Goal: Task Accomplishment & Management: Use online tool/utility

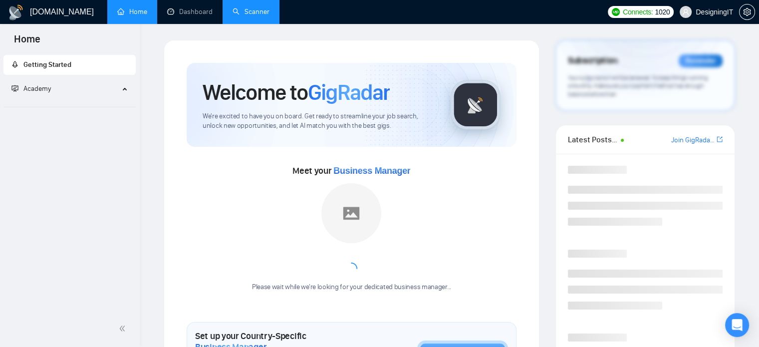
click at [260, 10] on link "Scanner" at bounding box center [250, 11] width 37 height 8
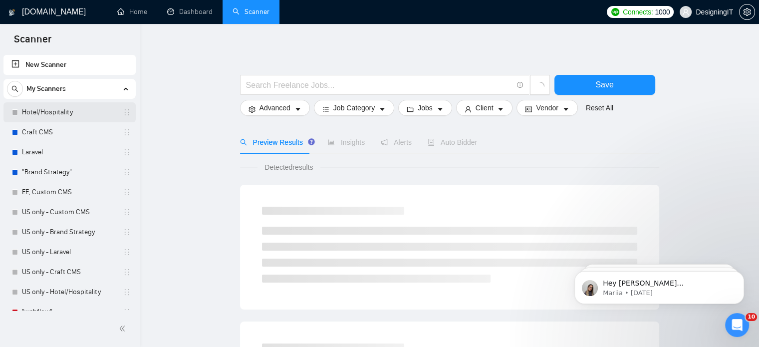
click at [70, 109] on link "Hotel/Hospitality" at bounding box center [69, 112] width 95 height 20
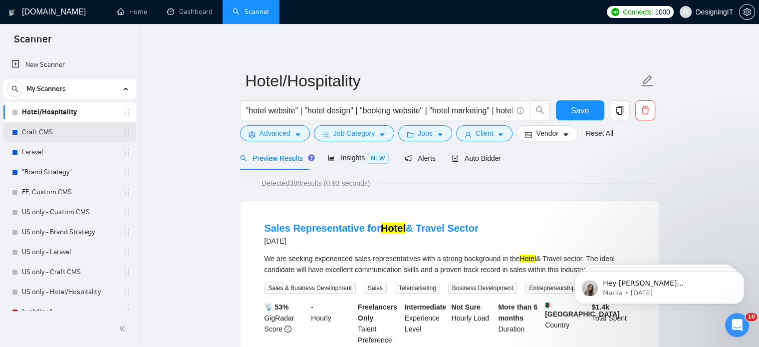
click at [47, 131] on link "Craft CMS" at bounding box center [69, 132] width 95 height 20
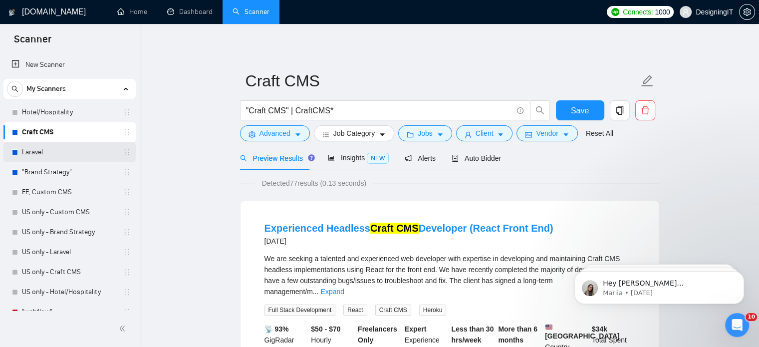
click at [28, 155] on link "Laravel" at bounding box center [69, 152] width 95 height 20
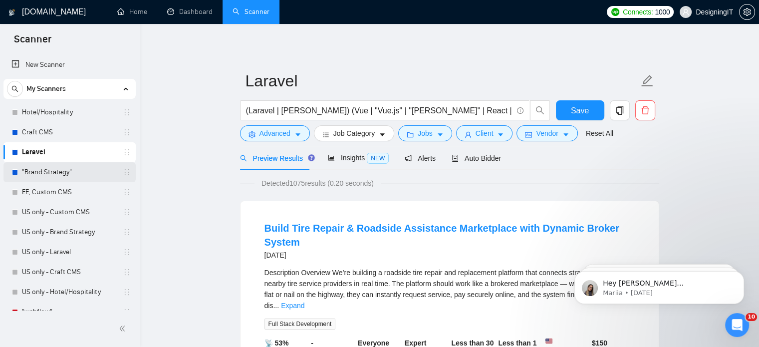
click at [32, 164] on link ""Brand Strategy"" at bounding box center [69, 172] width 95 height 20
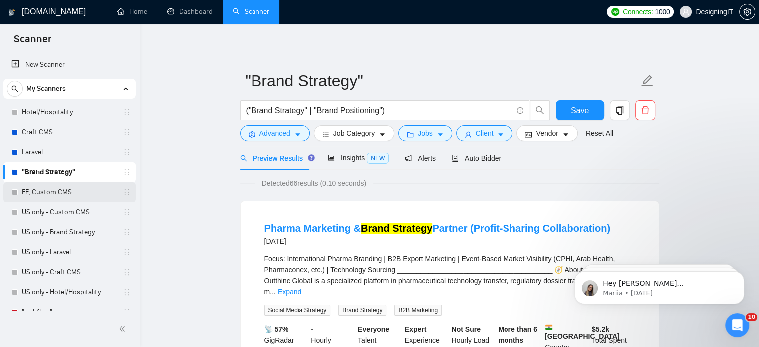
click at [34, 192] on link "EE, Custom CMS" at bounding box center [69, 192] width 95 height 20
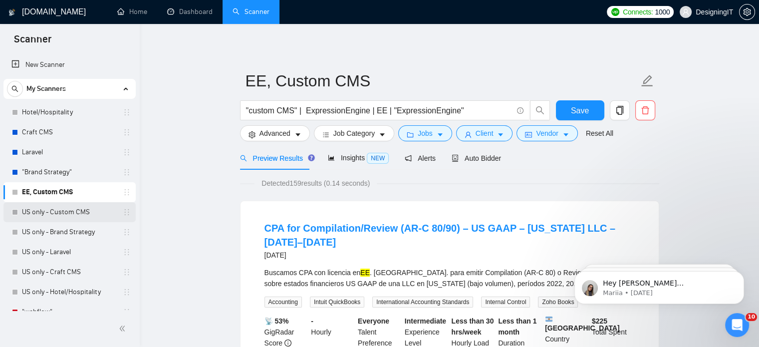
click at [38, 211] on link "US only - Custom CMS" at bounding box center [69, 212] width 95 height 20
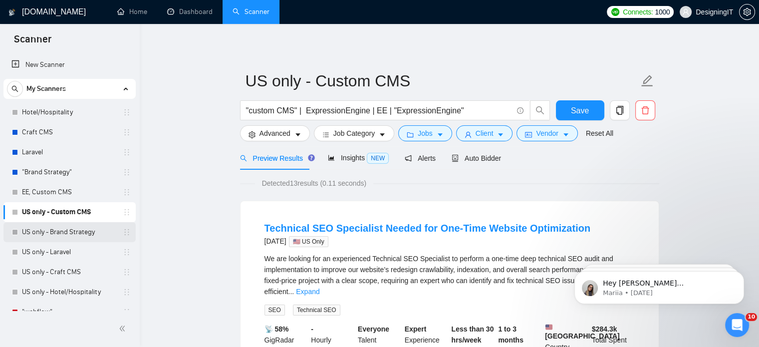
click at [39, 225] on link "US only - Brand Strategy" at bounding box center [69, 232] width 95 height 20
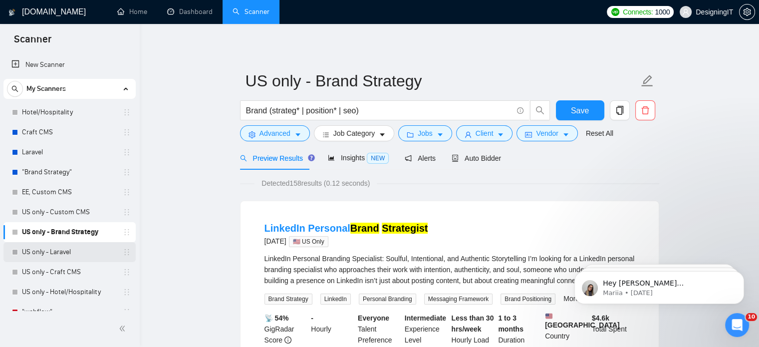
click at [38, 249] on link "US only - Laravel" at bounding box center [69, 252] width 95 height 20
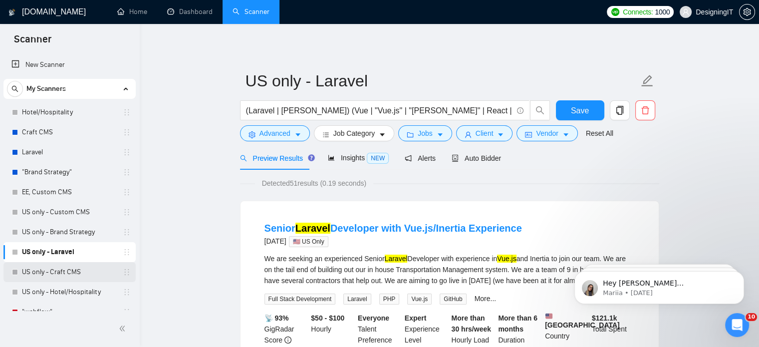
click at [38, 271] on link "US only - Craft CMS" at bounding box center [69, 272] width 95 height 20
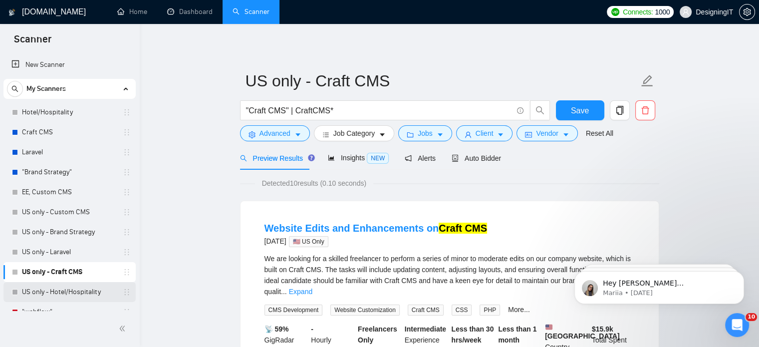
click at [30, 289] on link "US only - Hotel/Hospitality" at bounding box center [69, 292] width 95 height 20
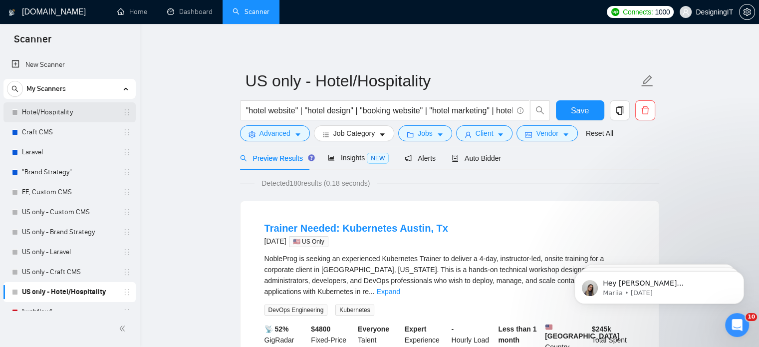
click at [44, 113] on link "Hotel/Hospitality" at bounding box center [69, 112] width 95 height 20
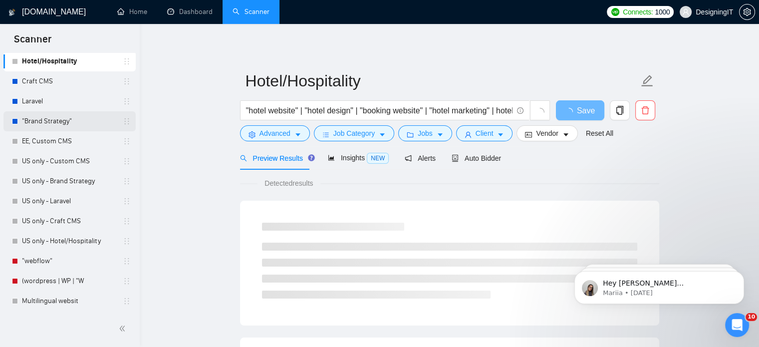
scroll to position [50, 0]
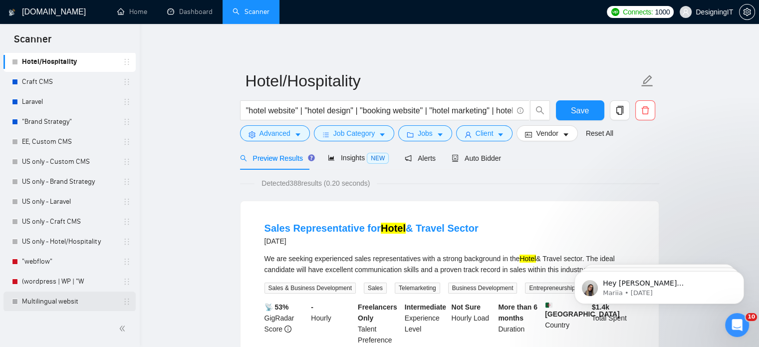
click at [60, 299] on link "Multilingual websit" at bounding box center [69, 301] width 95 height 20
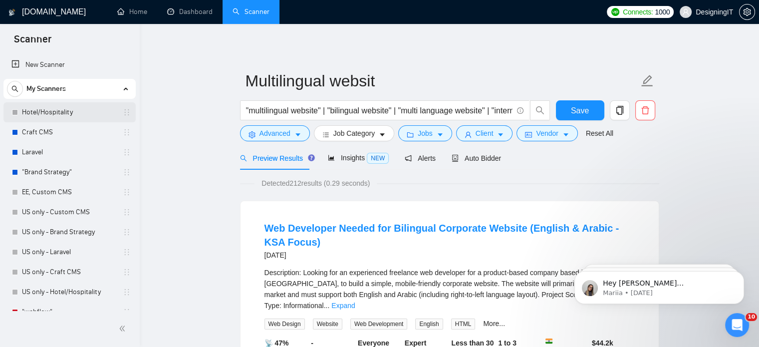
click at [54, 112] on link "Hotel/Hospitality" at bounding box center [69, 112] width 95 height 20
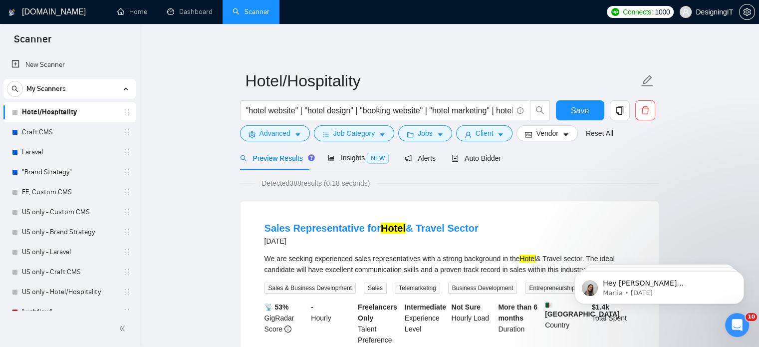
click at [81, 129] on link "Craft CMS" at bounding box center [69, 132] width 95 height 20
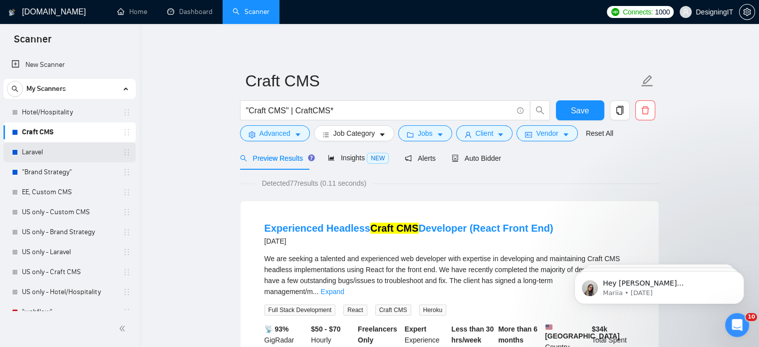
click at [84, 151] on link "Laravel" at bounding box center [69, 152] width 95 height 20
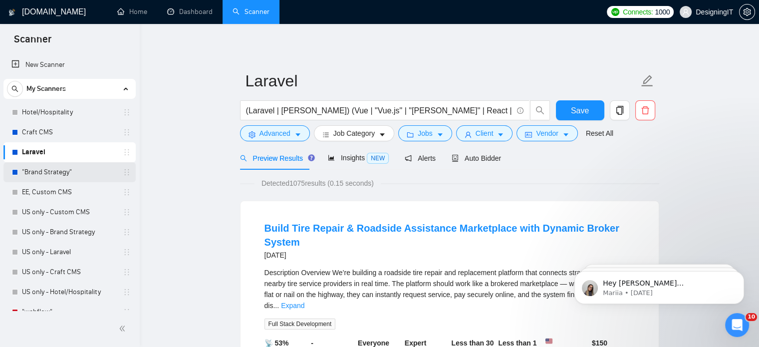
click at [68, 175] on link ""Brand Strategy"" at bounding box center [69, 172] width 95 height 20
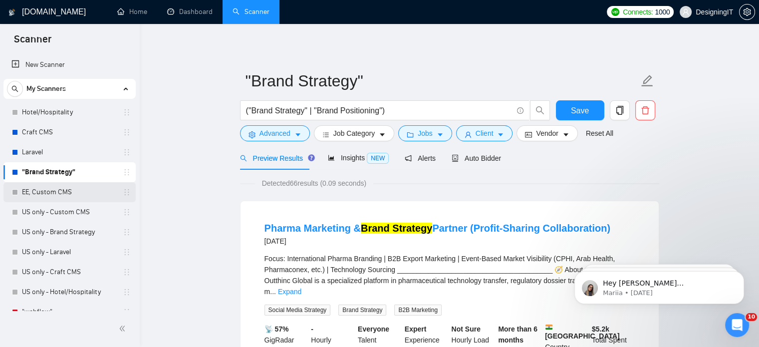
click at [31, 192] on link "EE, Custom CMS" at bounding box center [69, 192] width 95 height 20
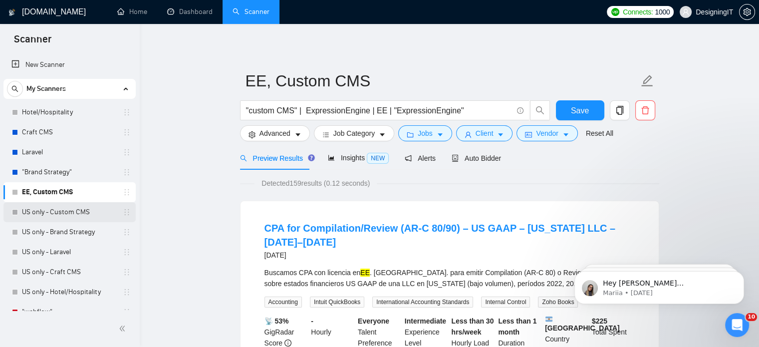
click at [68, 208] on link "US only - Custom CMS" at bounding box center [69, 212] width 95 height 20
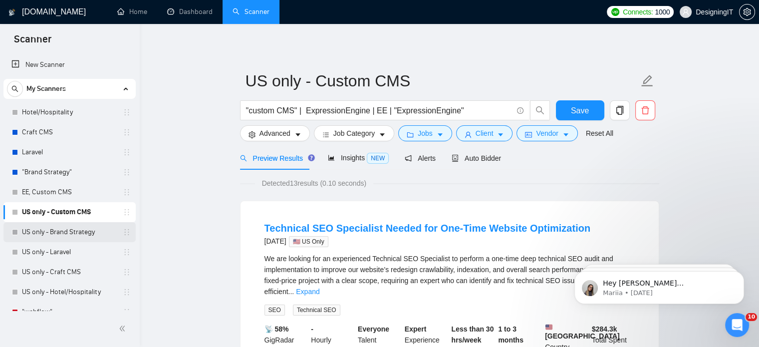
click at [37, 240] on link "US only - Brand Strategy" at bounding box center [69, 232] width 95 height 20
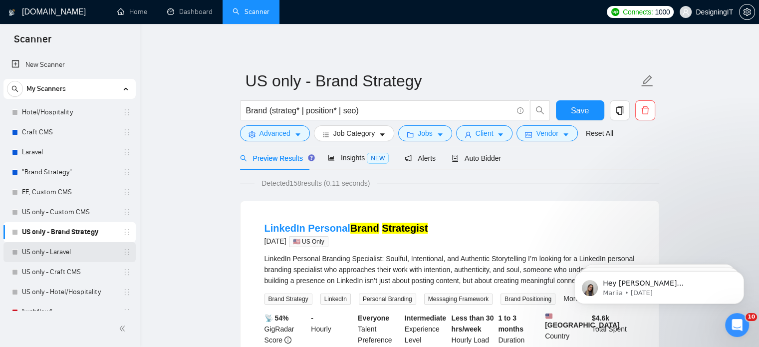
click at [35, 252] on link "US only - Laravel" at bounding box center [69, 252] width 95 height 20
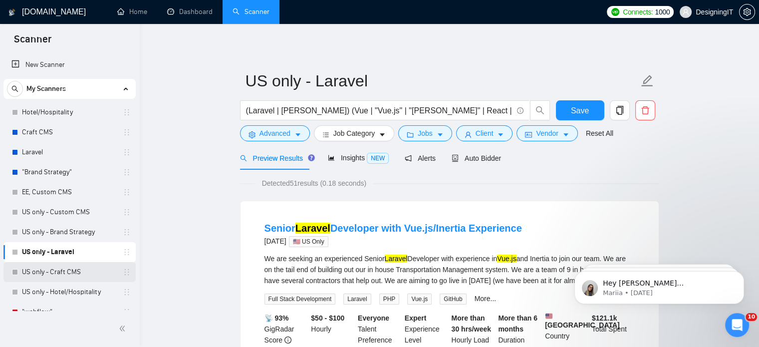
click at [53, 274] on link "US only - Craft CMS" at bounding box center [69, 272] width 95 height 20
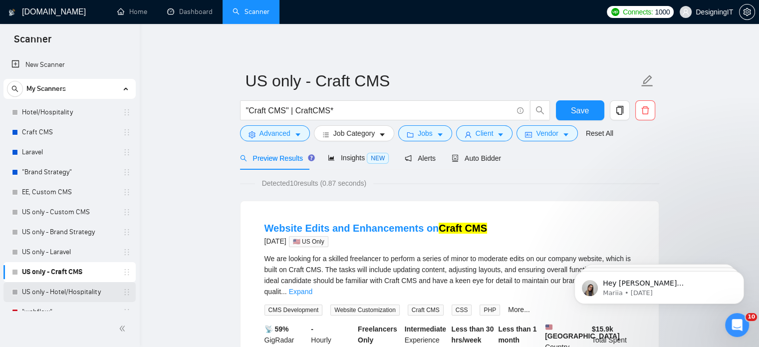
click at [84, 294] on link "US only - Hotel/Hospitality" at bounding box center [69, 292] width 95 height 20
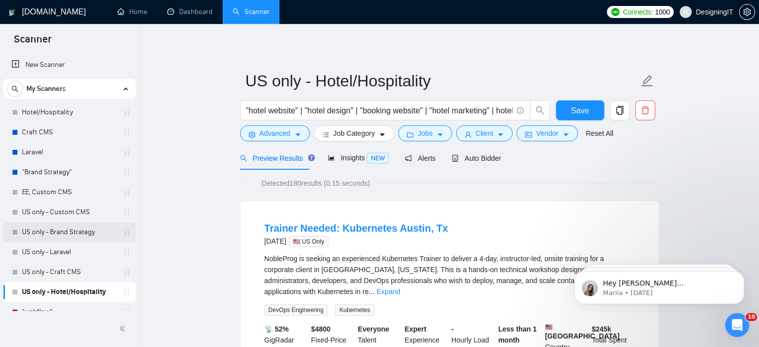
scroll to position [51, 0]
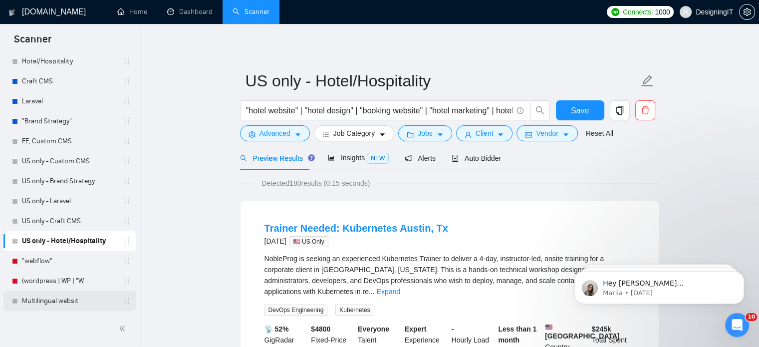
click at [53, 306] on link "Multilingual websit" at bounding box center [69, 301] width 95 height 20
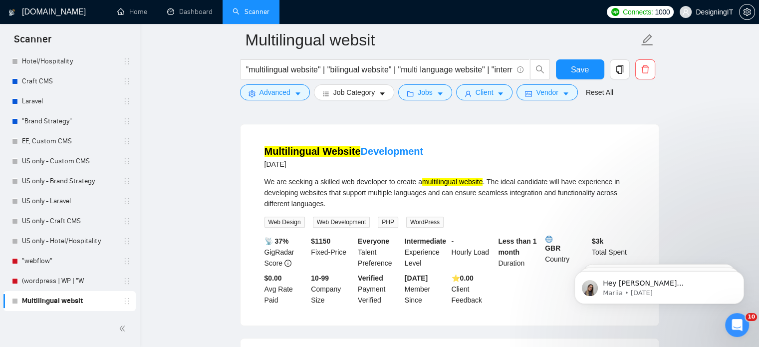
scroll to position [548, 0]
click at [43, 236] on link "US only - Hotel/Hospitality" at bounding box center [69, 241] width 95 height 20
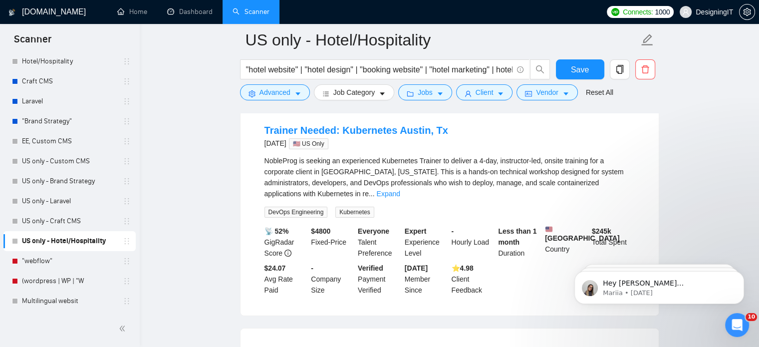
scroll to position [111, 0]
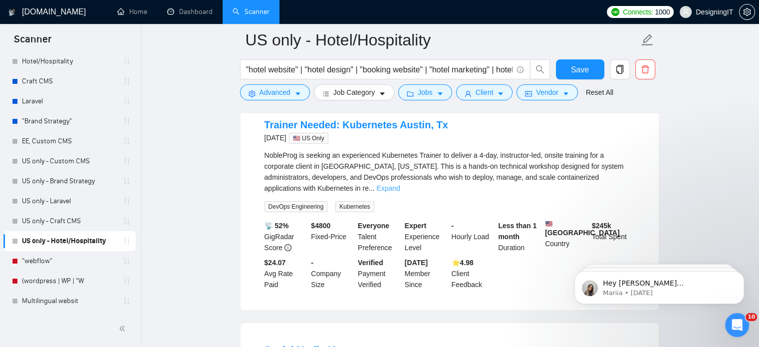
click at [400, 184] on link "Expand" at bounding box center [388, 188] width 23 height 8
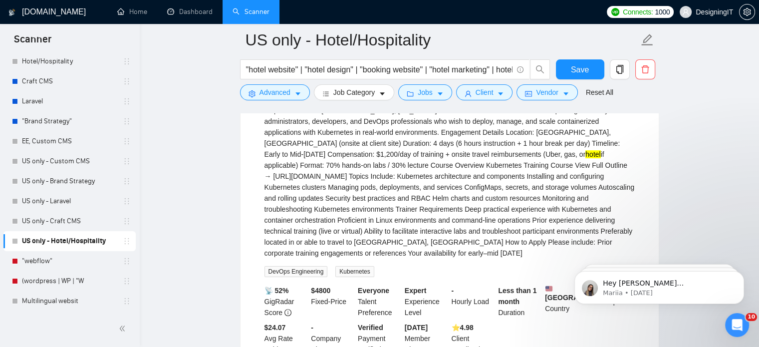
scroll to position [123, 0]
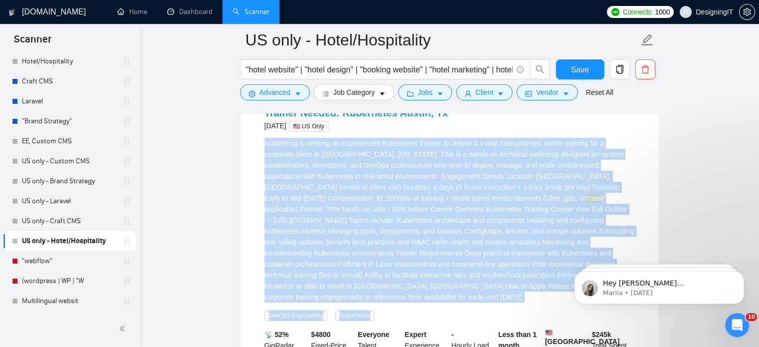
drag, startPoint x: 261, startPoint y: 143, endPoint x: 483, endPoint y: 293, distance: 267.7
click at [483, 293] on li "Trainer Needed: Kubernetes Austin, Tx [DATE] 🇺🇸 US Only NobleProg is seeking an…" at bounding box center [449, 252] width 394 height 309
copy div "LoremIpsu do sitamet co adipiscinge Seddoeiusm Tempori ut laboree d 7-mag, aliq…"
click at [327, 75] on input ""hotel website" | "hotel design" | "booking website" | "hotel marketing" | hote…" at bounding box center [379, 69] width 266 height 12
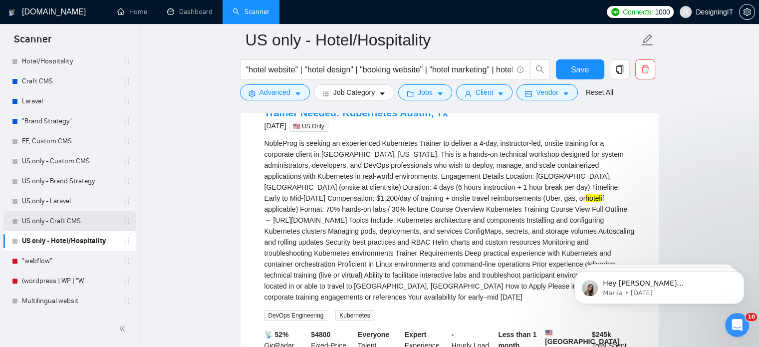
click at [55, 213] on link "US only - Craft CMS" at bounding box center [69, 221] width 95 height 20
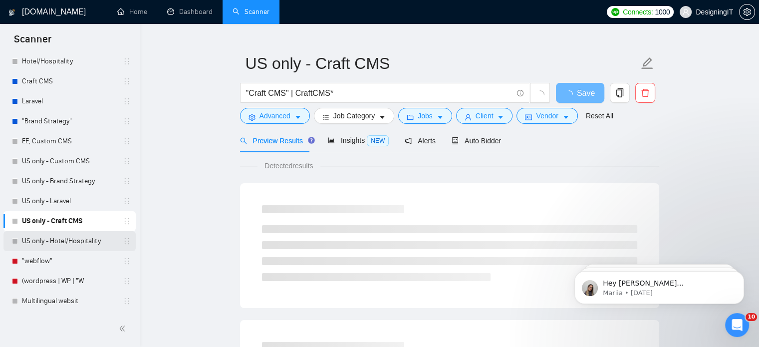
click at [60, 234] on link "US only - Hotel/Hospitality" at bounding box center [69, 241] width 95 height 20
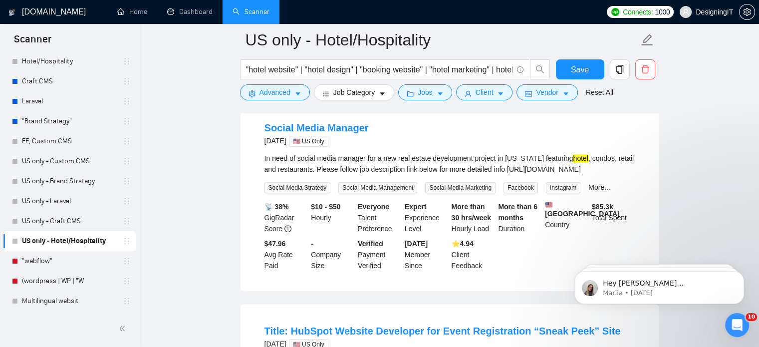
scroll to position [335, 0]
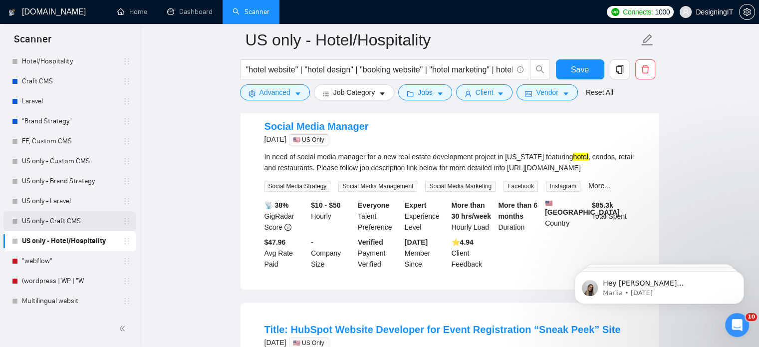
click at [58, 221] on link "US only - Craft CMS" at bounding box center [69, 221] width 95 height 20
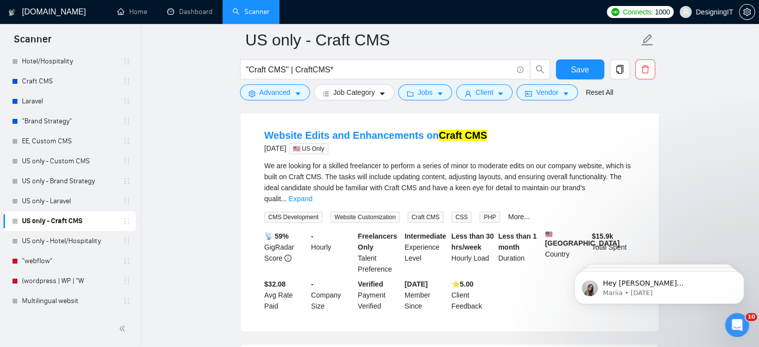
scroll to position [108, 0]
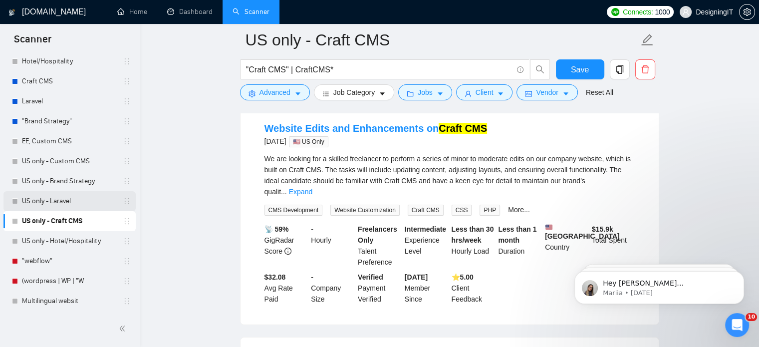
click at [38, 195] on link "US only - Laravel" at bounding box center [69, 201] width 95 height 20
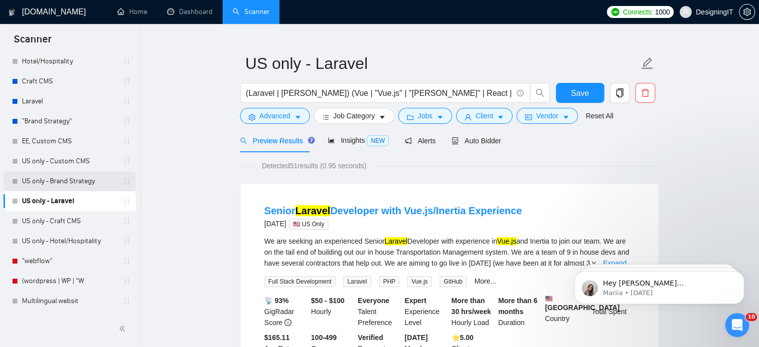
click at [75, 177] on link "US only - Brand Strategy" at bounding box center [69, 181] width 95 height 20
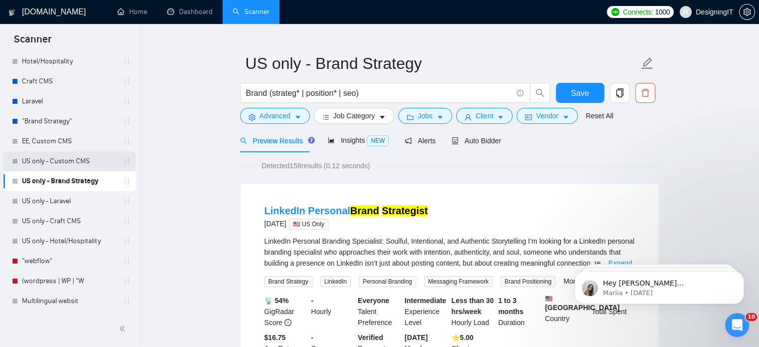
click at [54, 159] on link "US only - Custom CMS" at bounding box center [69, 161] width 95 height 20
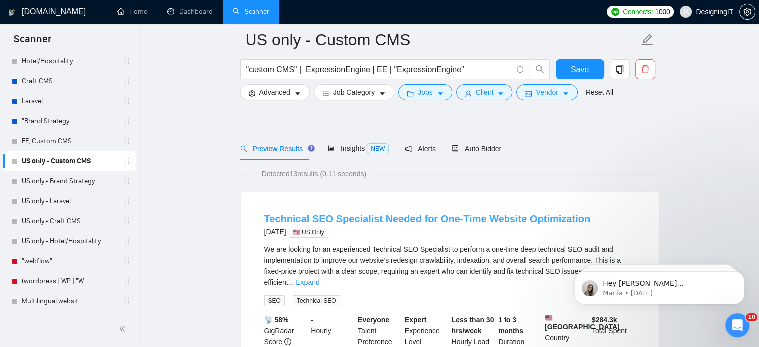
scroll to position [75, 0]
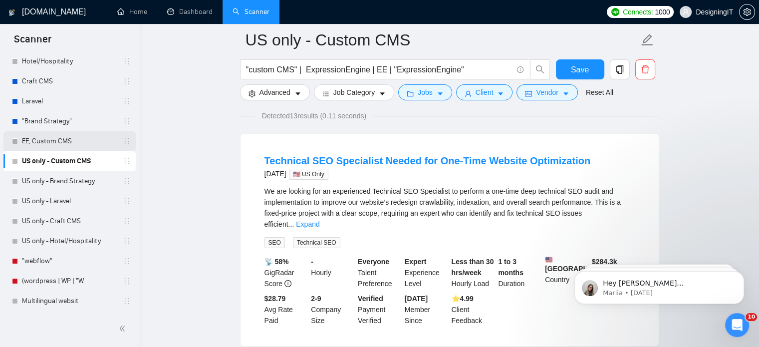
click at [65, 136] on link "EE, Custom CMS" at bounding box center [69, 141] width 95 height 20
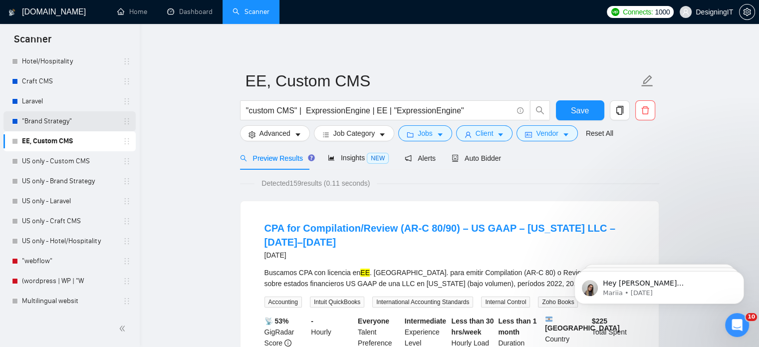
click at [47, 121] on link ""Brand Strategy"" at bounding box center [69, 121] width 95 height 20
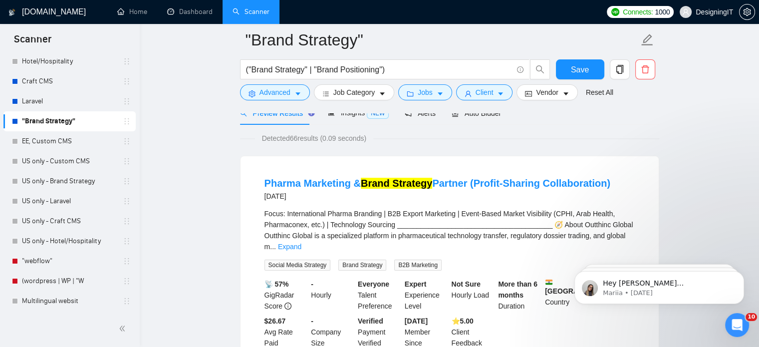
scroll to position [114, 0]
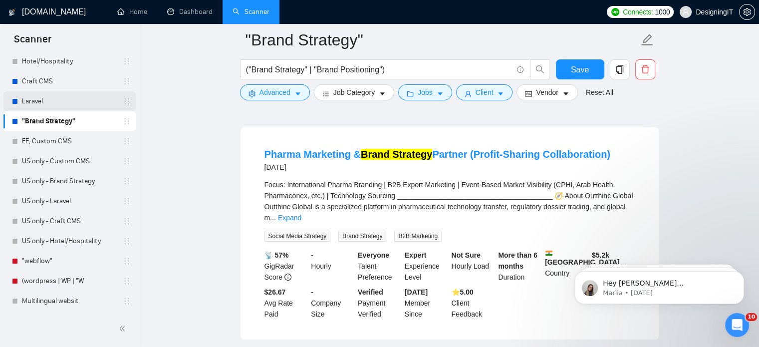
click at [54, 95] on link "Laravel" at bounding box center [69, 101] width 95 height 20
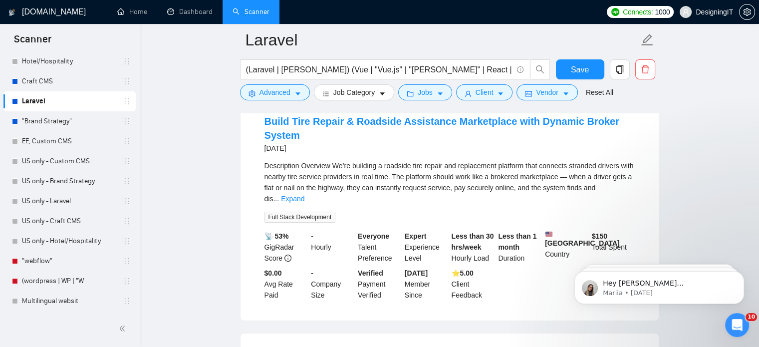
scroll to position [100, 0]
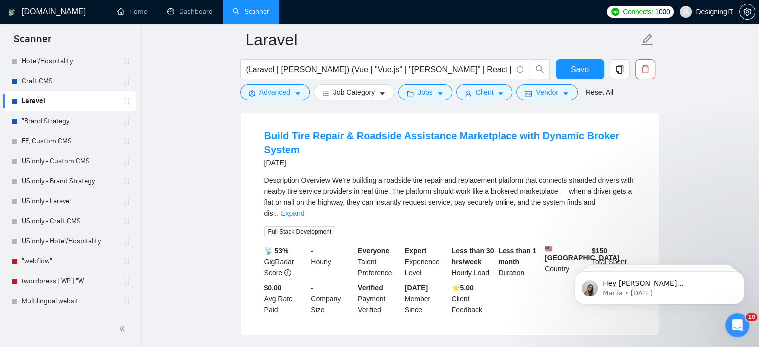
click at [623, 193] on div "Description Overview We’re building a roadside tire repair and replacement plat…" at bounding box center [449, 197] width 370 height 44
click at [304, 209] on link "Expand" at bounding box center [292, 213] width 23 height 8
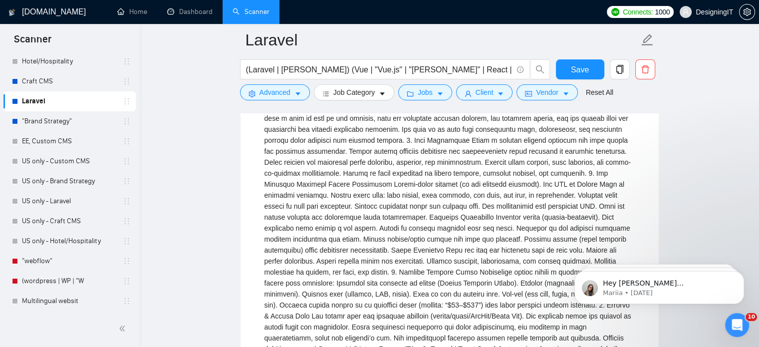
click at [615, 187] on div "React , or Flutter: recommended tech stack for scalability. Firebase or AWS: fo…" at bounding box center [449, 321] width 370 height 461
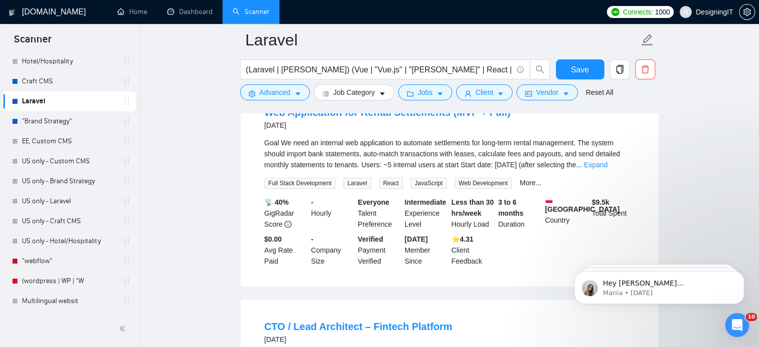
scroll to position [964, 0]
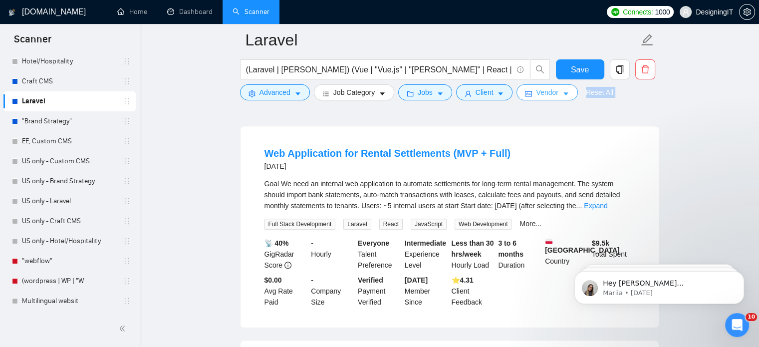
drag, startPoint x: 252, startPoint y: 143, endPoint x: 565, endPoint y: 98, distance: 315.5
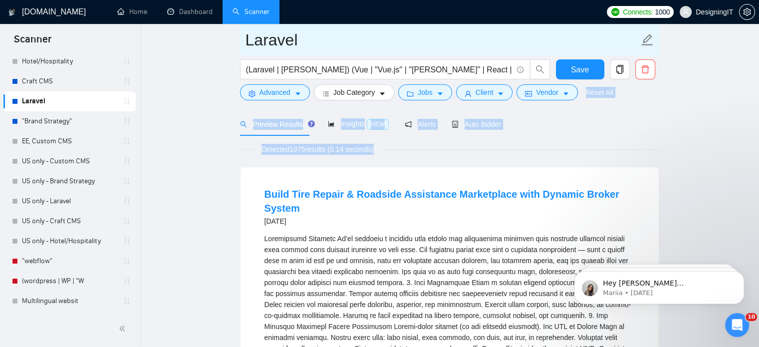
scroll to position [0, 0]
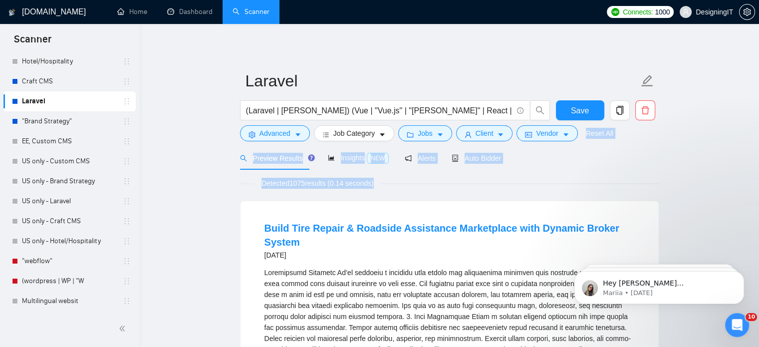
drag, startPoint x: 582, startPoint y: 186, endPoint x: 253, endPoint y: 218, distance: 330.2
copy li "Lorem Ipsu Dolors & Ametcons Adipiscing Elitseddoei temp Incidid Utlabo Etdolo …"
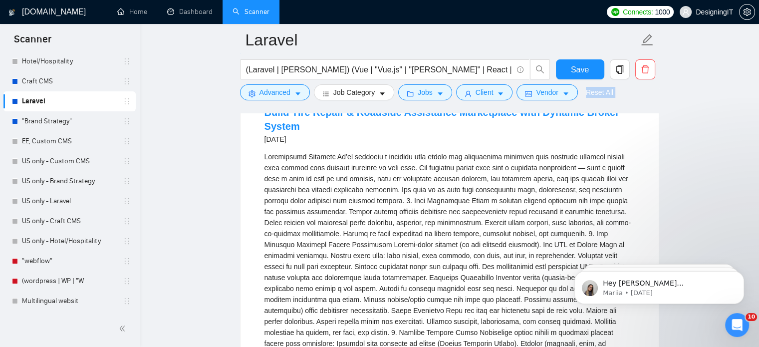
scroll to position [124, 0]
click at [343, 133] on div "[DATE]" at bounding box center [449, 139] width 370 height 12
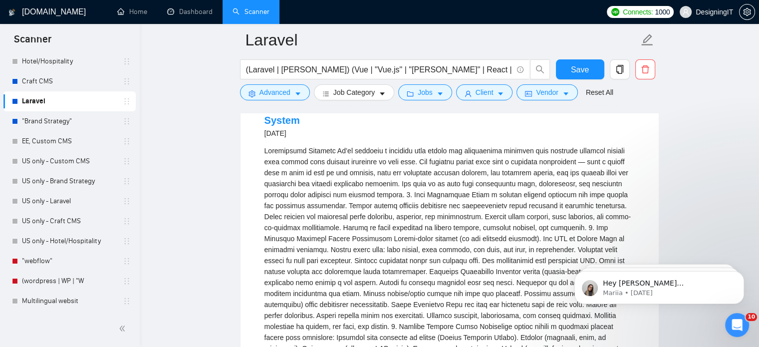
scroll to position [112, 0]
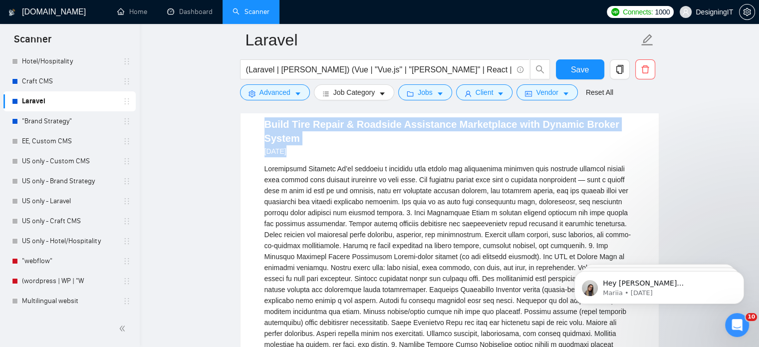
drag, startPoint x: 260, startPoint y: 121, endPoint x: 638, endPoint y: 128, distance: 377.6
copy div "Build Tire Repair & Roadside Assistance Marketplace with Dynamic Broker System …"
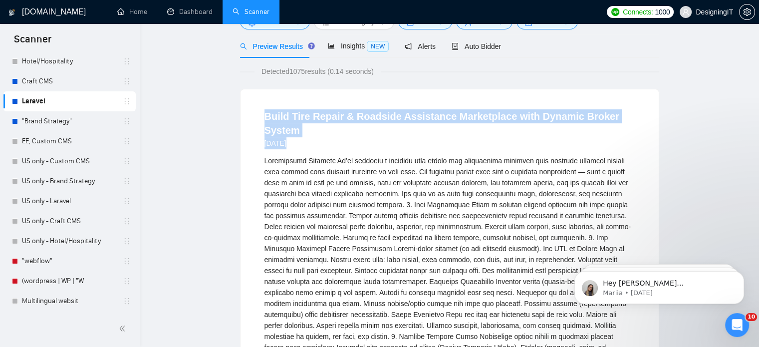
scroll to position [0, 0]
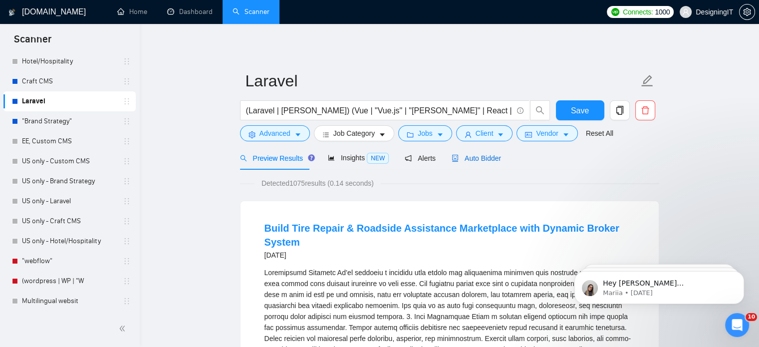
click at [462, 162] on span "Auto Bidder" at bounding box center [475, 158] width 49 height 8
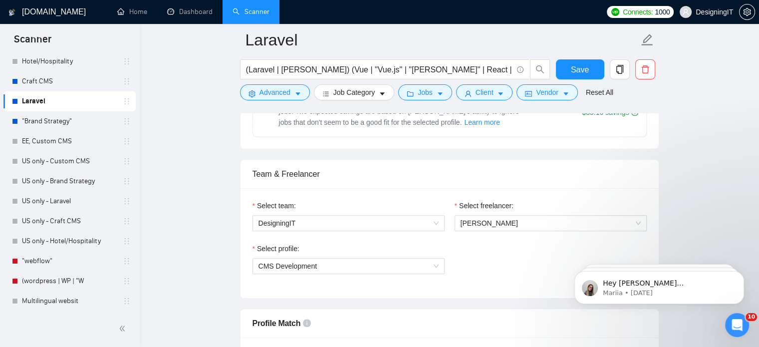
scroll to position [453, 0]
click at [389, 270] on span "CMS Development" at bounding box center [348, 267] width 180 height 15
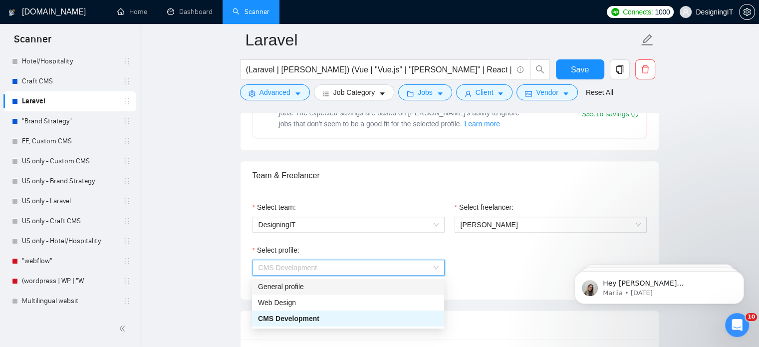
click at [411, 287] on div "General profile" at bounding box center [348, 286] width 180 height 11
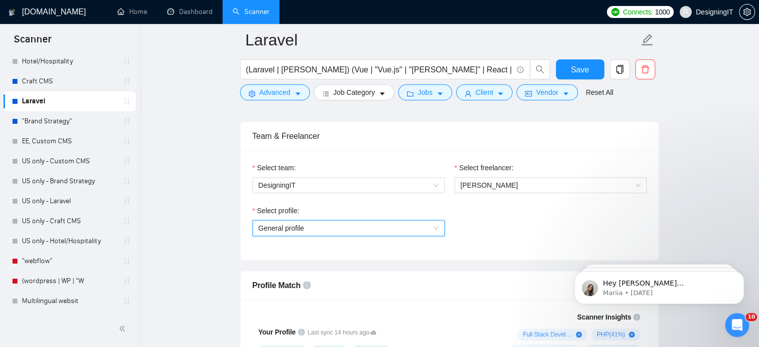
scroll to position [491, 0]
click at [388, 234] on span "General profile" at bounding box center [348, 229] width 180 height 15
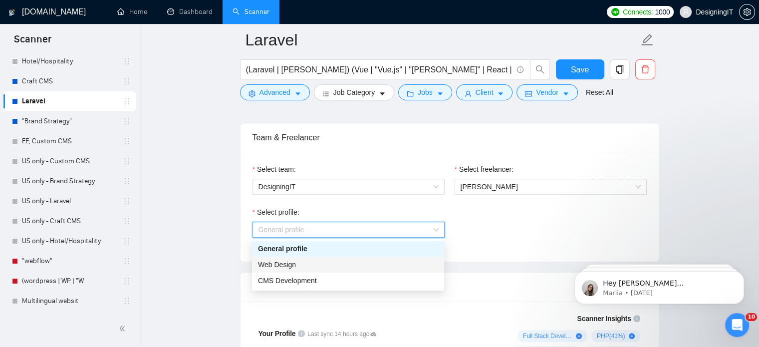
click at [358, 263] on div "Web Design" at bounding box center [348, 264] width 180 height 11
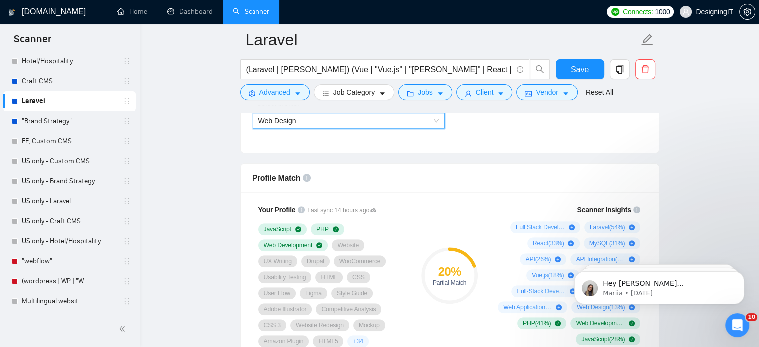
scroll to position [570, 0]
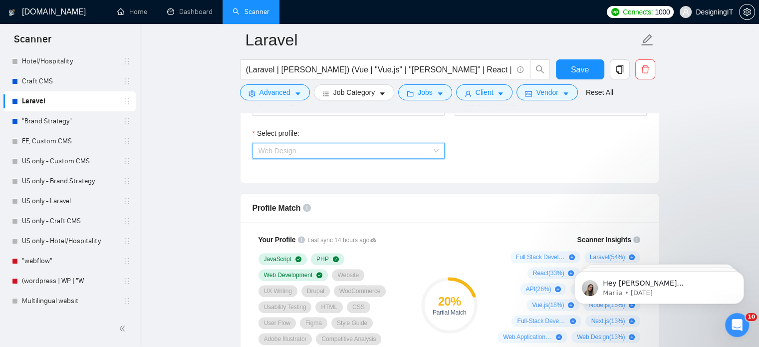
click at [412, 150] on span "Web Design" at bounding box center [348, 150] width 180 height 15
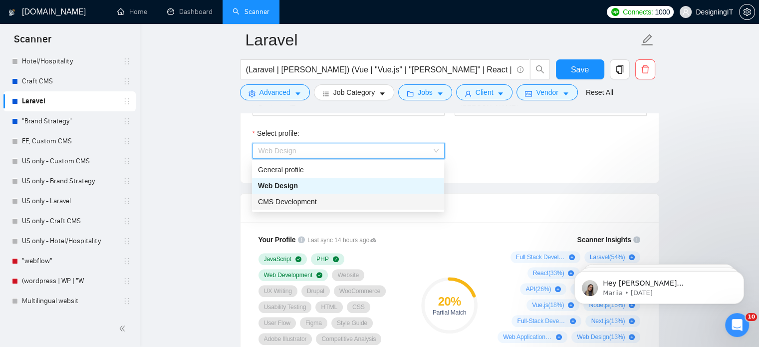
click at [371, 200] on div "CMS Development" at bounding box center [348, 201] width 180 height 11
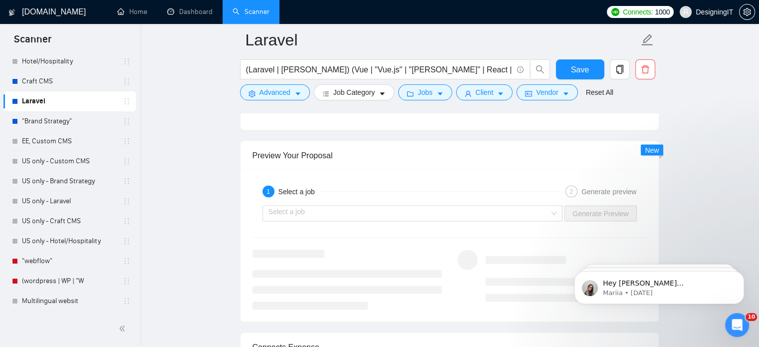
scroll to position [1862, 0]
click at [541, 216] on input "search" at bounding box center [408, 211] width 281 height 15
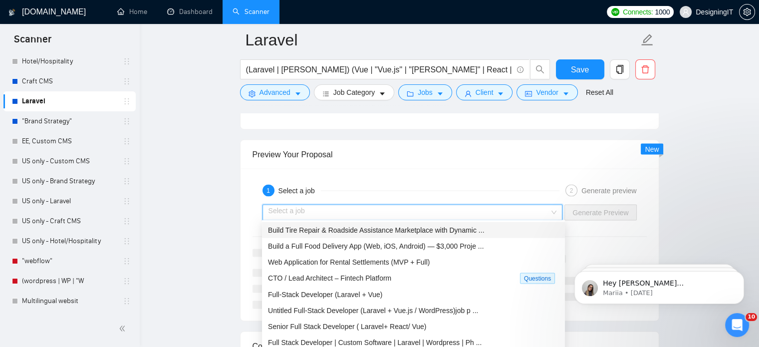
click at [482, 227] on div "Build Tire Repair & Roadside Assistance Marketplace with Dynamic ..." at bounding box center [413, 229] width 291 height 11
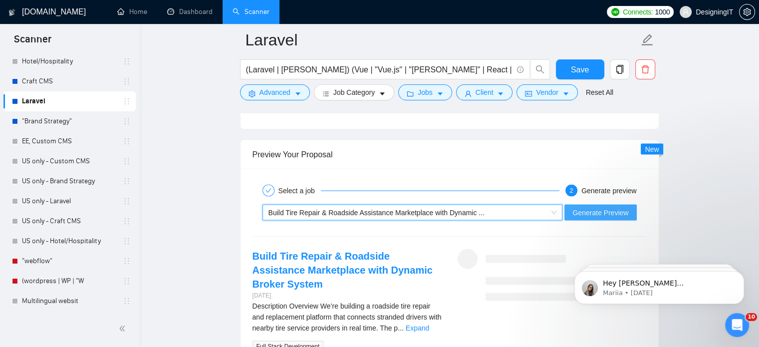
click at [610, 210] on span "Generate Preview" at bounding box center [600, 211] width 56 height 11
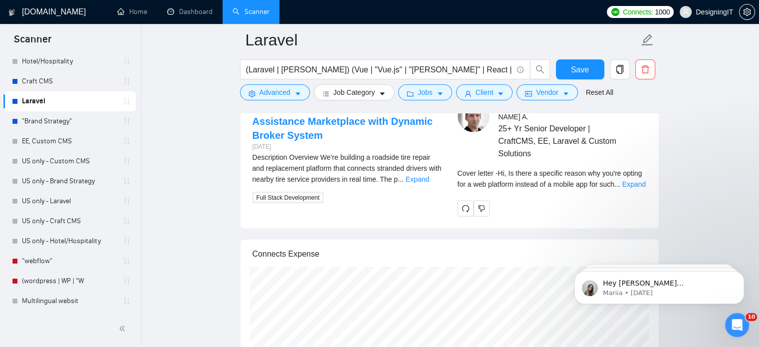
scroll to position [2011, 0]
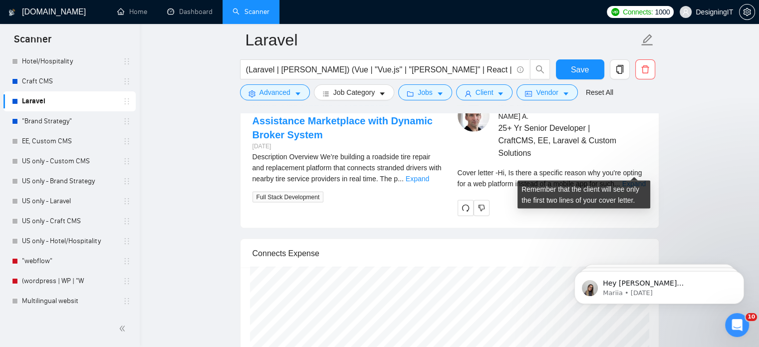
click at [644, 180] on div "Remember that the client will see only the first two lines of your cover letter." at bounding box center [583, 191] width 125 height 27
click at [640, 180] on link "Expand" at bounding box center [633, 184] width 23 height 8
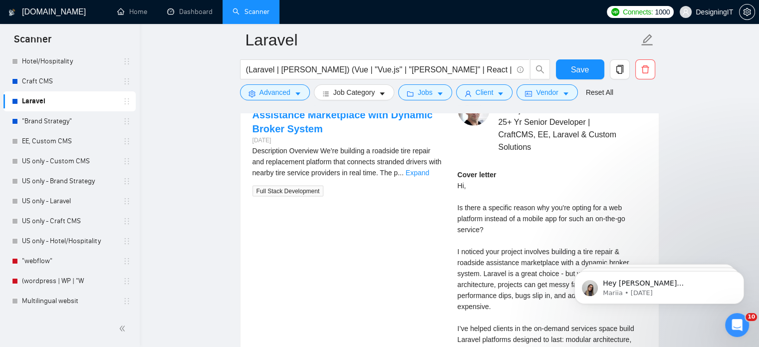
scroll to position [2018, 0]
click at [457, 171] on div "Cover letter Hi, Is there a specific reason why you're opting for a web platfor…" at bounding box center [551, 305] width 189 height 274
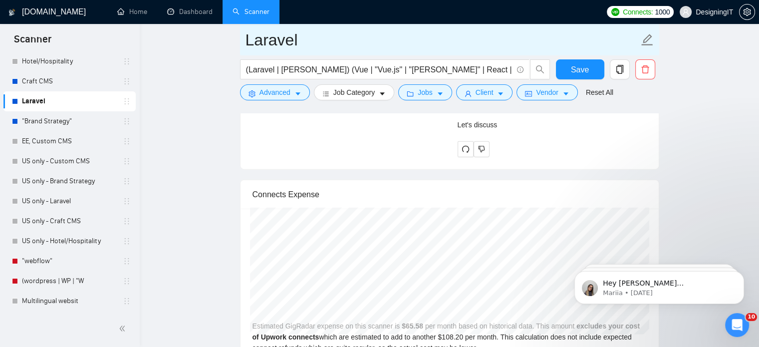
scroll to position [2317, 0]
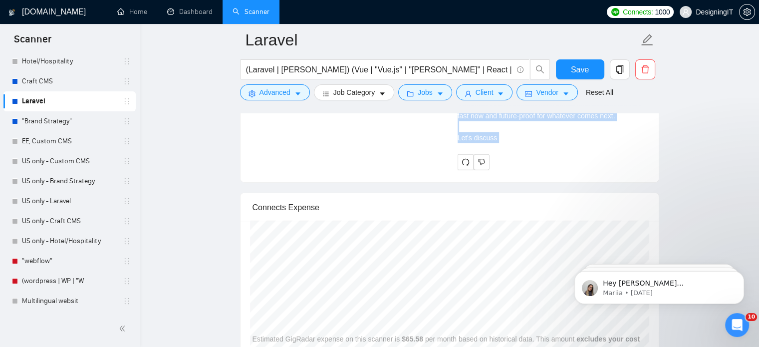
drag, startPoint x: 457, startPoint y: 171, endPoint x: 568, endPoint y: 130, distance: 118.2
copy div "Hi, Is there a specific reason why you're opting for a web platform instead of …"
click at [41, 83] on link "Craft CMS" at bounding box center [69, 81] width 95 height 20
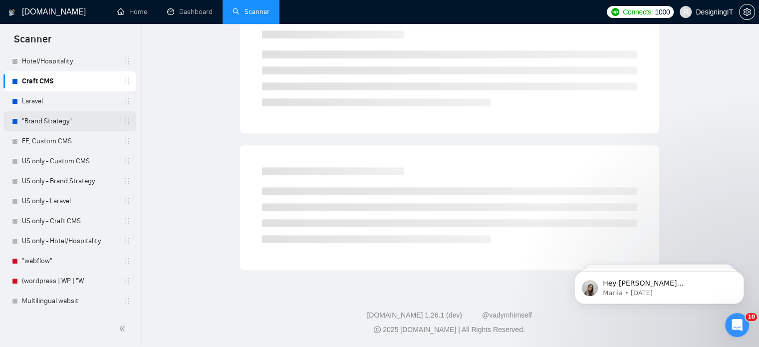
scroll to position [17, 0]
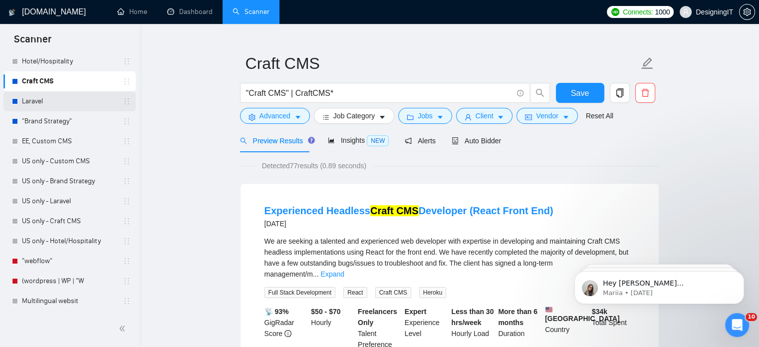
click at [43, 96] on link "Laravel" at bounding box center [69, 101] width 95 height 20
